Goal: Task Accomplishment & Management: Manage account settings

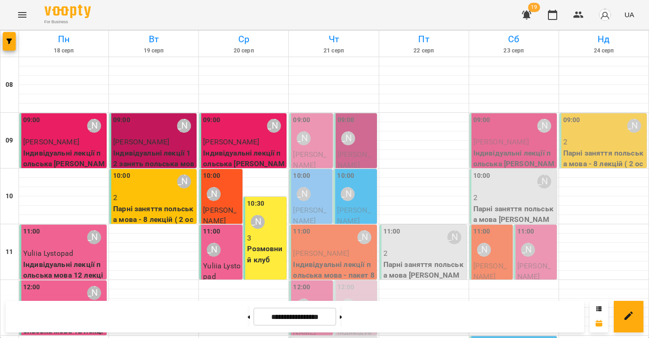
click at [318, 155] on span "[PERSON_NAME]" at bounding box center [309, 160] width 33 height 20
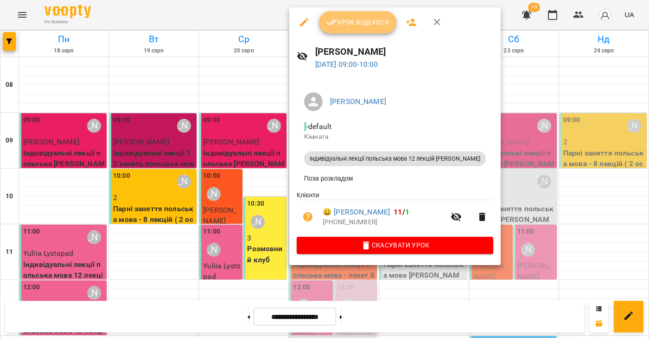
drag, startPoint x: 363, startPoint y: 25, endPoint x: 368, endPoint y: 36, distance: 12.2
click at [363, 25] on span "Урок відбувся" at bounding box center [358, 22] width 63 height 11
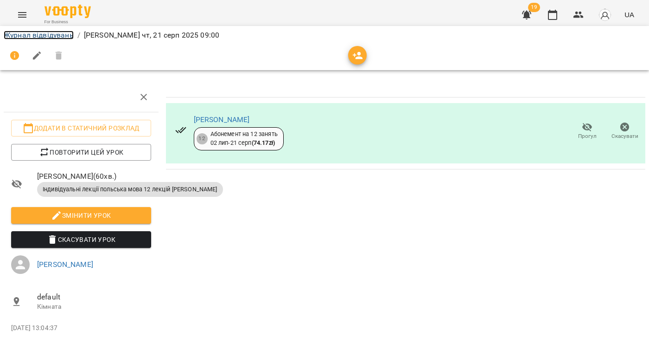
click at [33, 38] on link "Журнал відвідувань" at bounding box center [39, 35] width 70 height 9
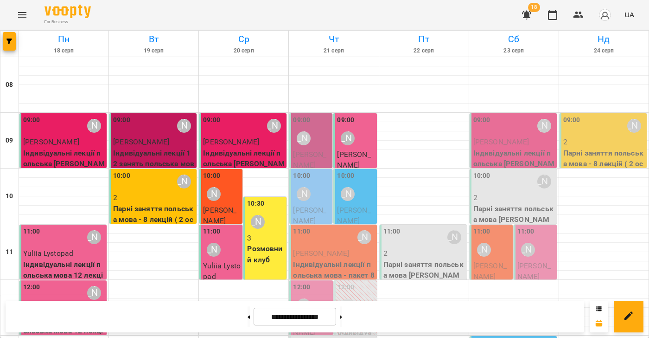
click at [375, 157] on p "[PERSON_NAME]" at bounding box center [356, 160] width 38 height 22
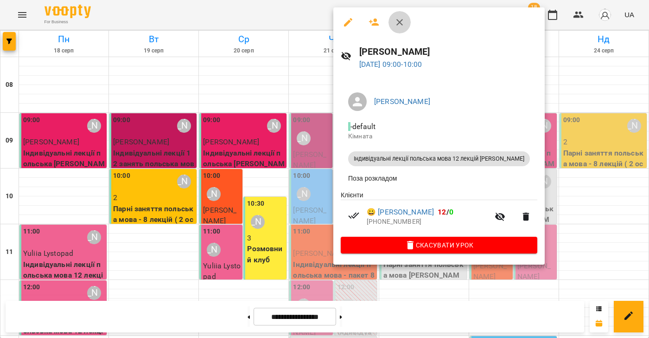
click at [396, 21] on icon "button" at bounding box center [399, 22] width 11 height 11
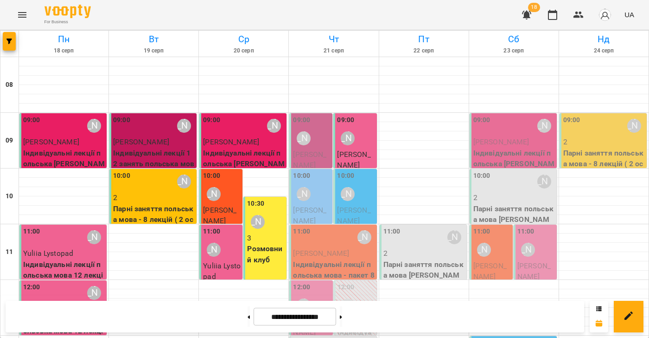
click at [355, 215] on p "[PERSON_NAME]" at bounding box center [356, 216] width 38 height 22
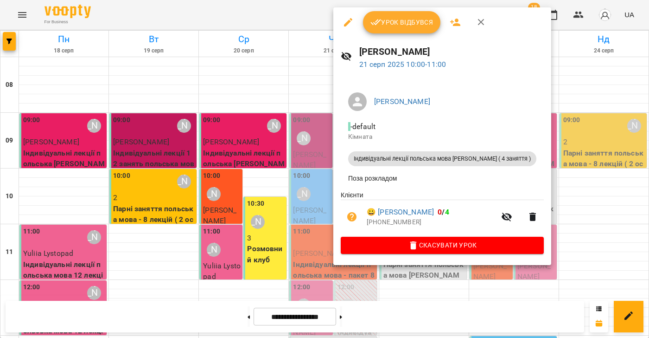
click at [384, 26] on span "Урок відбувся" at bounding box center [402, 22] width 63 height 11
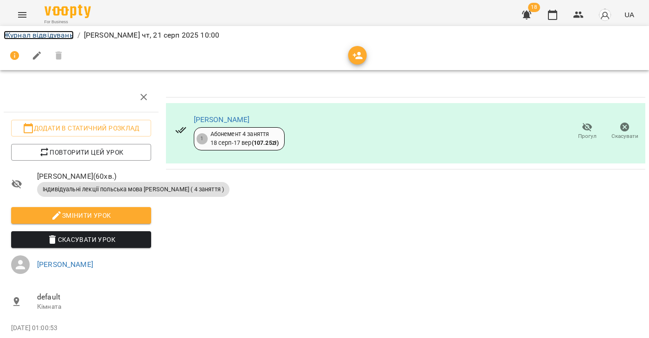
click at [42, 36] on link "Журнал відвідувань" at bounding box center [39, 35] width 70 height 9
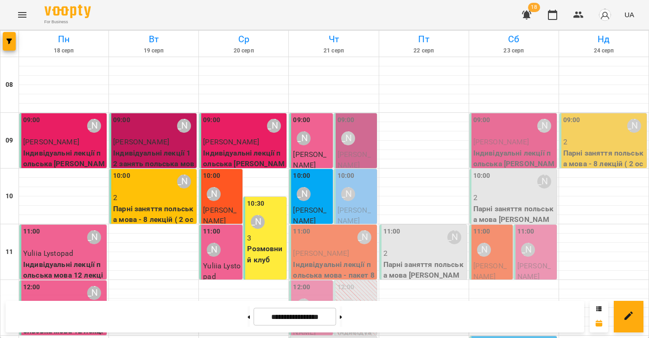
click at [367, 157] on span "[PERSON_NAME]" at bounding box center [354, 160] width 33 height 20
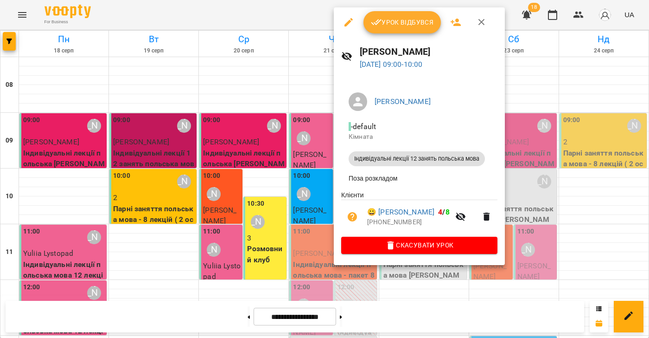
click at [389, 23] on span "Урок відбувся" at bounding box center [402, 22] width 63 height 11
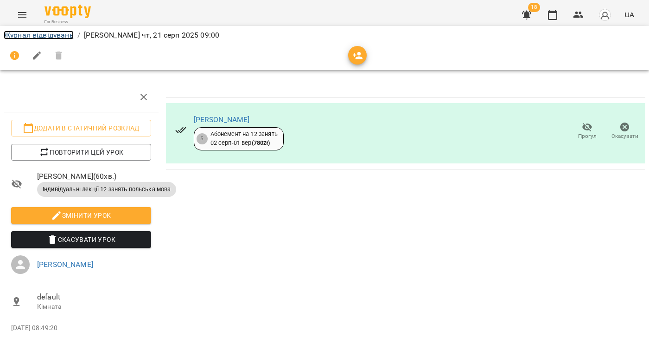
click at [43, 35] on link "Журнал відвідувань" at bounding box center [39, 35] width 70 height 9
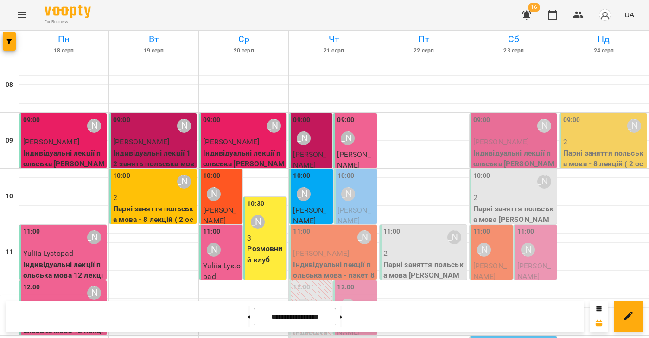
scroll to position [210, 0]
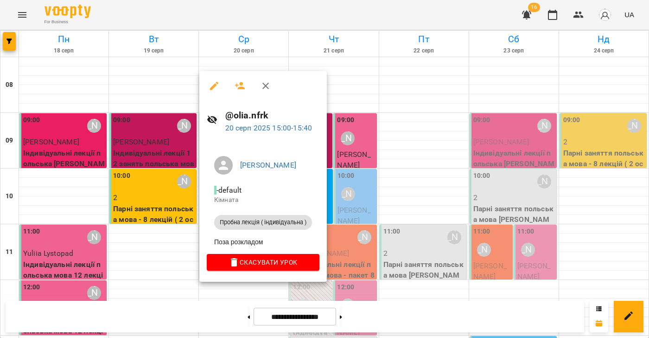
drag, startPoint x: 266, startPoint y: 86, endPoint x: 358, endPoint y: 104, distance: 93.7
click at [266, 86] on icon "button" at bounding box center [266, 86] width 6 height 6
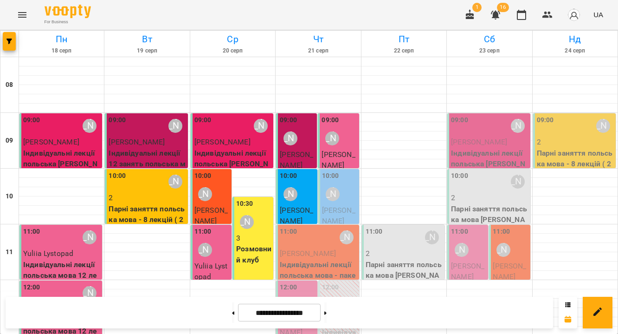
click at [468, 17] on icon "button" at bounding box center [470, 14] width 8 height 10
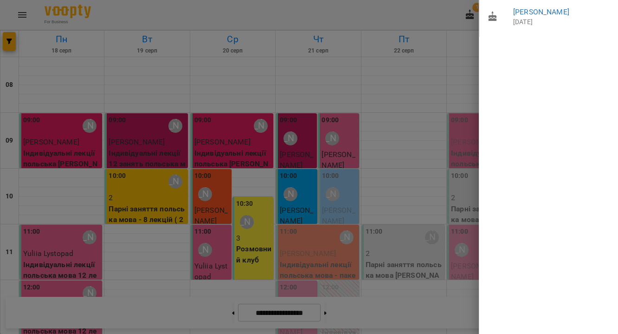
click at [419, 12] on div at bounding box center [309, 167] width 618 height 334
